Goal: Book appointment/travel/reservation

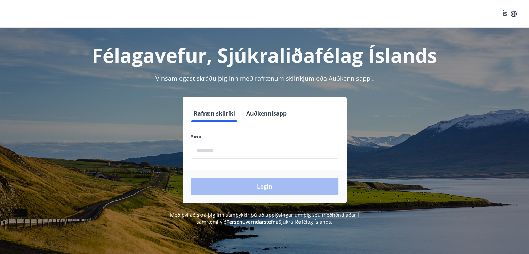
click at [224, 190] on div "Login" at bounding box center [265, 186] width 164 height 33
click at [204, 150] on input "phone" at bounding box center [264, 150] width 147 height 17
type input "********"
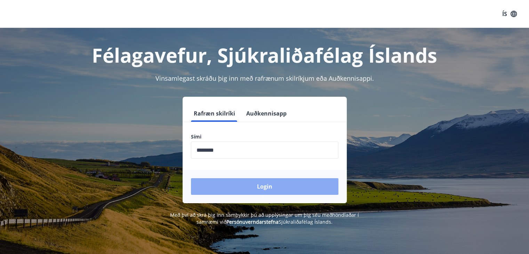
click at [260, 189] on button "Login" at bounding box center [264, 186] width 147 height 17
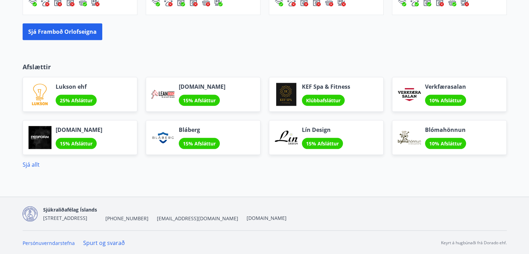
scroll to position [699, 0]
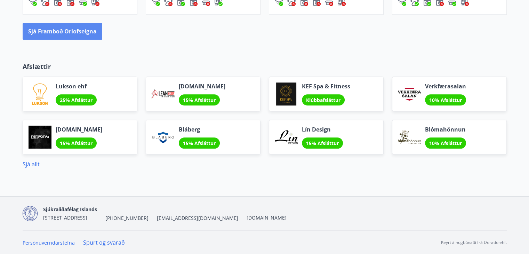
click at [82, 33] on button "Sjá framboð orlofseigna" at bounding box center [63, 31] width 80 height 17
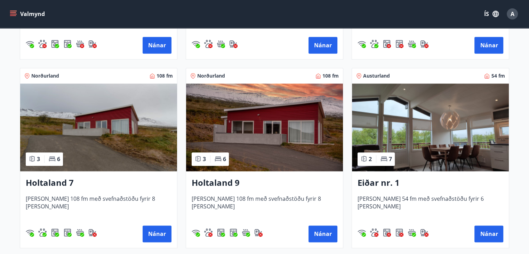
scroll to position [863, 0]
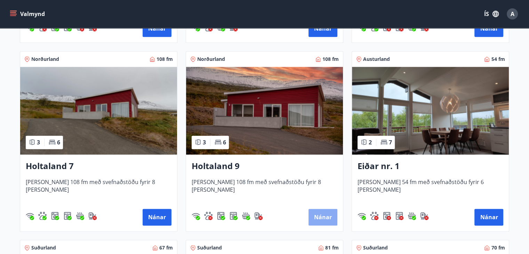
click at [323, 215] on button "Nánar" at bounding box center [322, 217] width 29 height 17
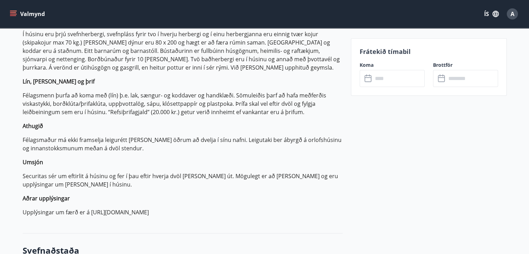
scroll to position [264, 0]
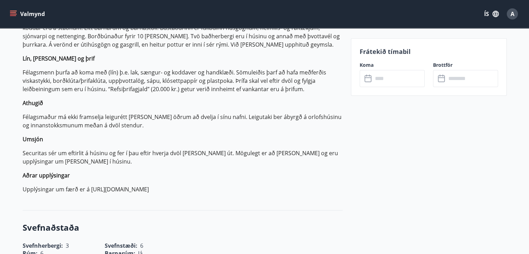
click at [368, 79] on icon at bounding box center [368, 78] width 8 height 8
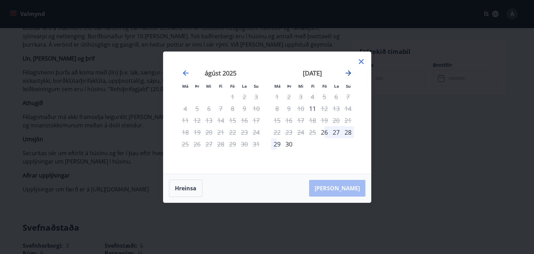
click at [348, 72] on icon "Move forward to switch to the next month." at bounding box center [348, 73] width 8 height 8
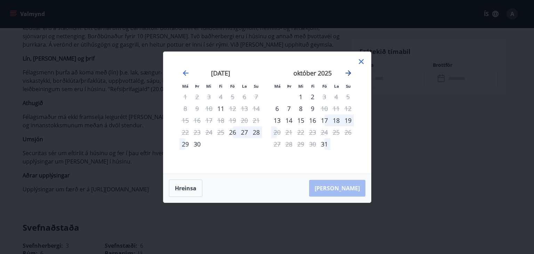
click at [349, 72] on icon "Move forward to switch to the next month." at bounding box center [348, 73] width 8 height 8
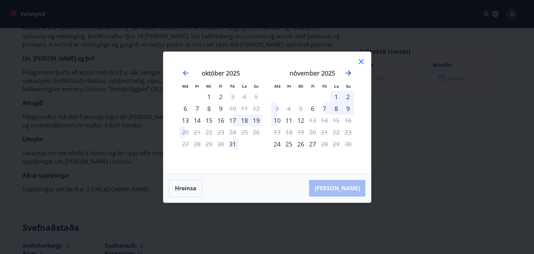
click at [350, 72] on icon "Move forward to switch to the next month." at bounding box center [349, 73] width 6 height 6
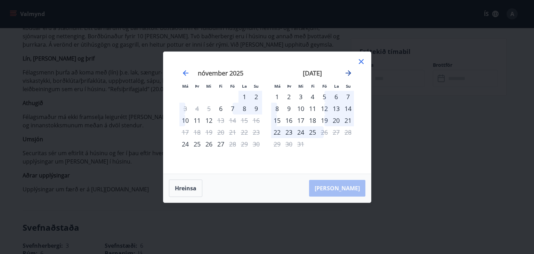
click at [347, 73] on icon "Move forward to switch to the next month." at bounding box center [349, 73] width 6 height 6
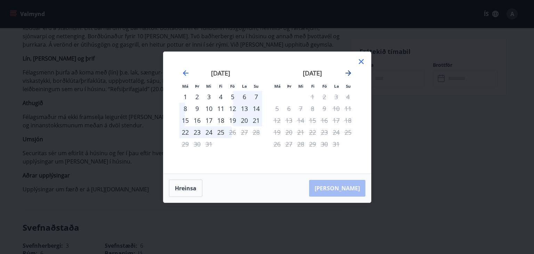
click at [348, 73] on icon "Move forward to switch to the next month." at bounding box center [349, 73] width 6 height 6
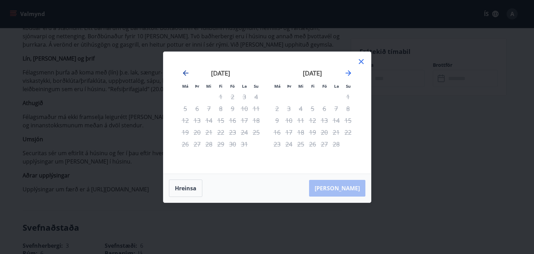
click at [184, 71] on icon "Move backward to switch to the previous month." at bounding box center [186, 73] width 8 height 8
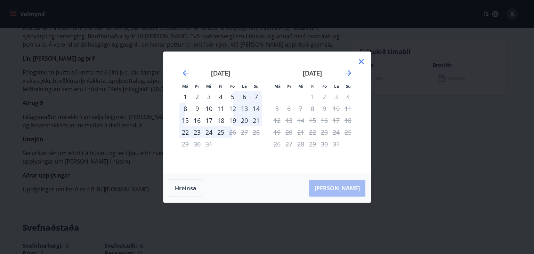
click at [362, 61] on icon at bounding box center [361, 61] width 8 height 8
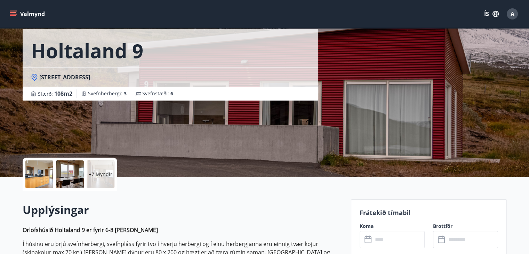
scroll to position [0, 0]
